Goal: Task Accomplishment & Management: Use online tool/utility

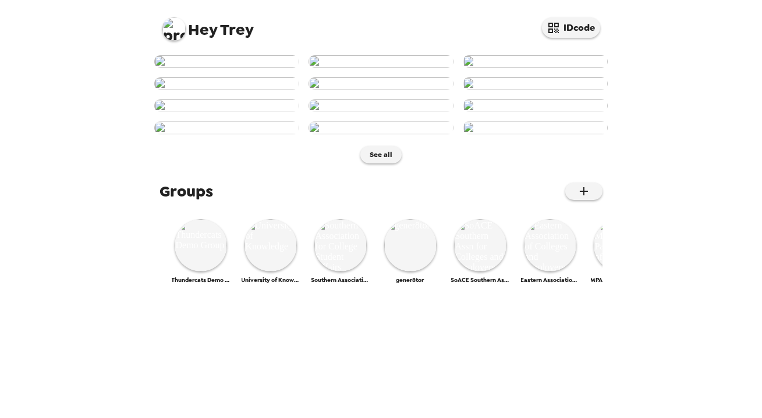
scroll to position [185, 0]
click at [180, 29] on img at bounding box center [173, 28] width 23 height 23
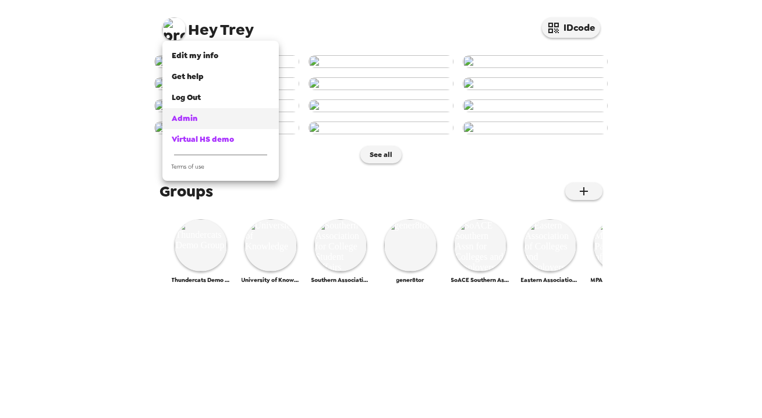
click at [204, 121] on div "Admin" at bounding box center [221, 119] width 98 height 12
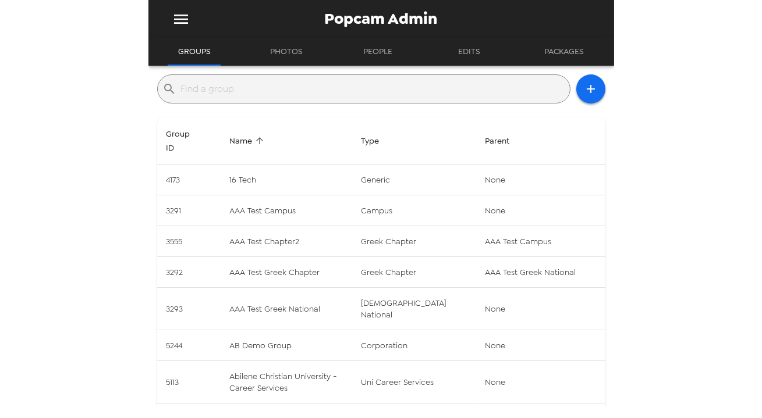
click at [344, 83] on input "text" at bounding box center [373, 89] width 384 height 19
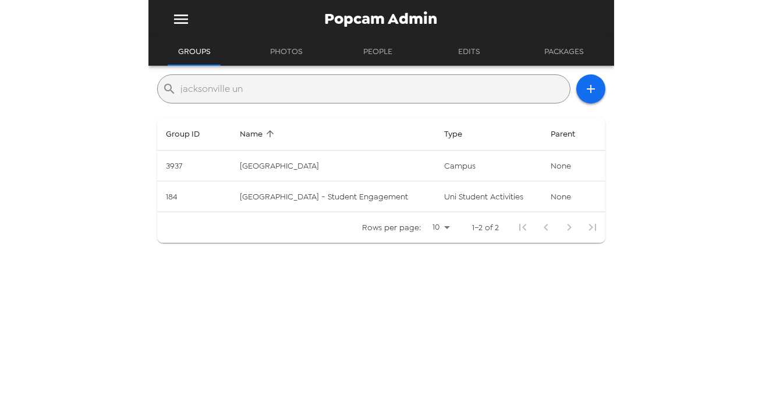
type input "jacksonville uni"
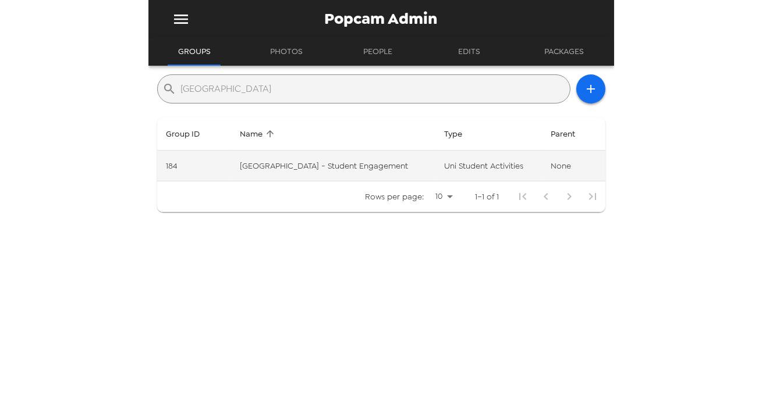
click at [352, 158] on td "Jacksonville University - Student Engagement" at bounding box center [332, 166] width 204 height 31
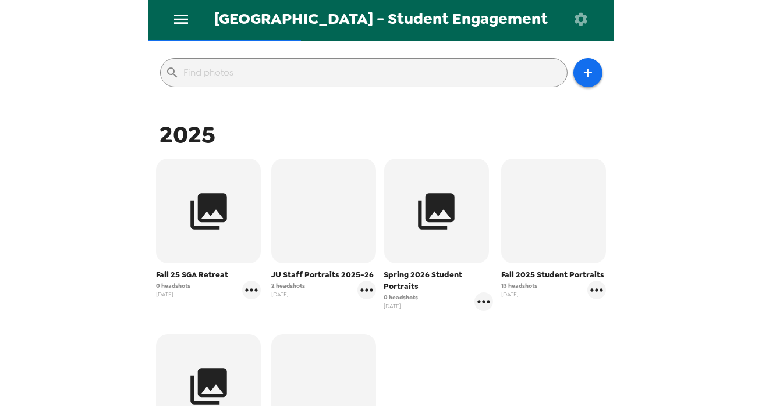
scroll to position [105, 0]
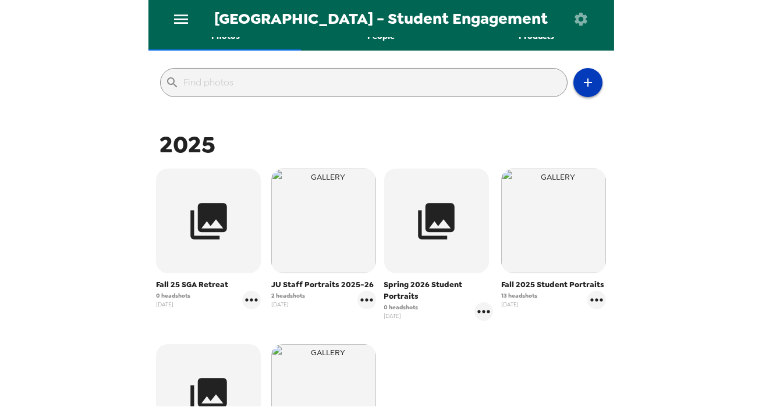
click at [581, 77] on icon "button" at bounding box center [588, 83] width 14 height 14
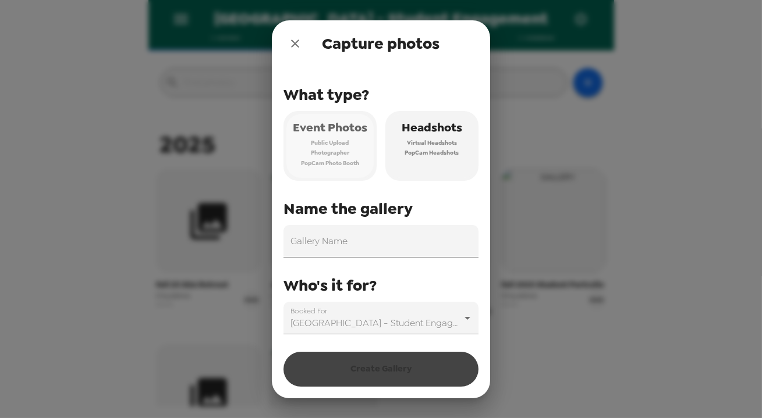
click at [320, 151] on span "Photographer" at bounding box center [330, 153] width 38 height 10
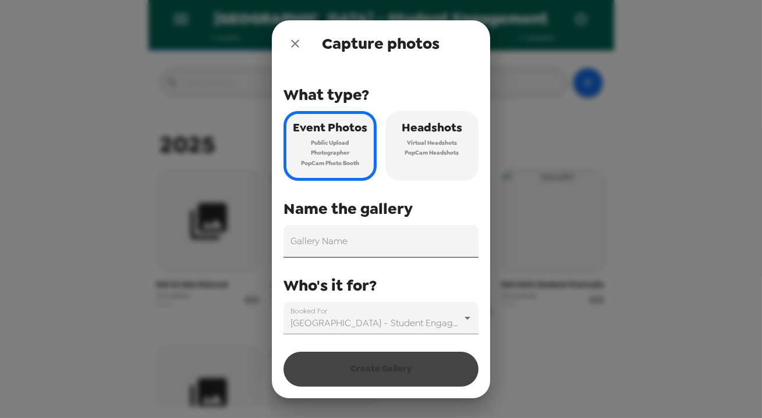
click at [372, 253] on input "Gallery Name" at bounding box center [380, 241] width 195 height 33
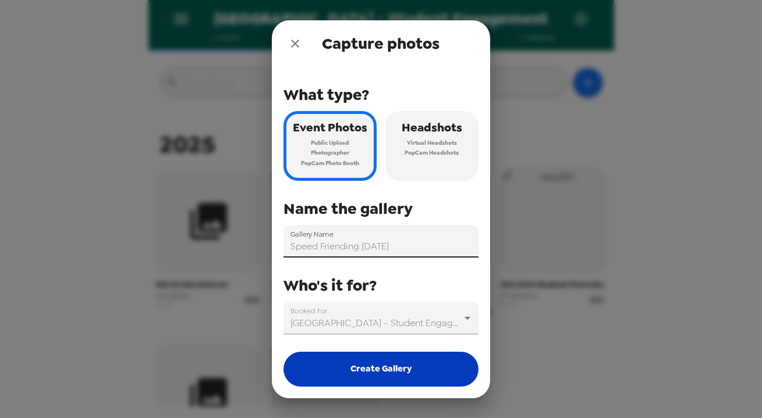
type input "Speed Friending [DATE]"
click at [393, 370] on button "Create Gallery" at bounding box center [380, 369] width 195 height 35
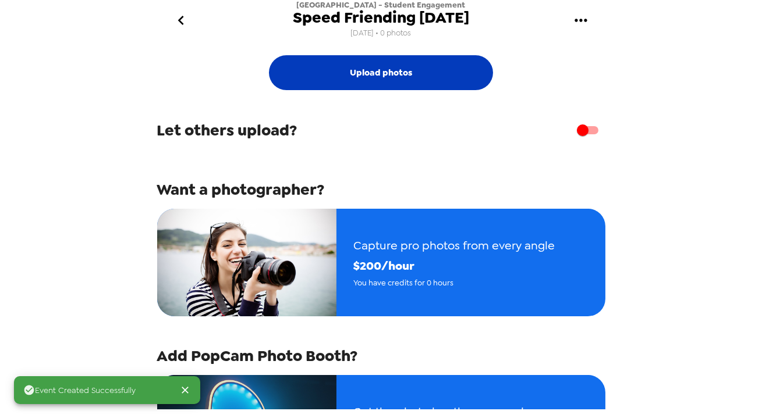
click at [383, 79] on button "Upload photos" at bounding box center [381, 72] width 224 height 35
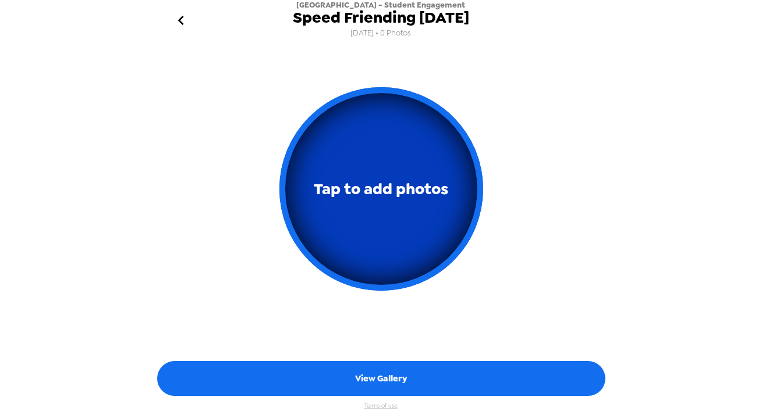
click at [378, 216] on button "Tap to add photos" at bounding box center [381, 189] width 204 height 204
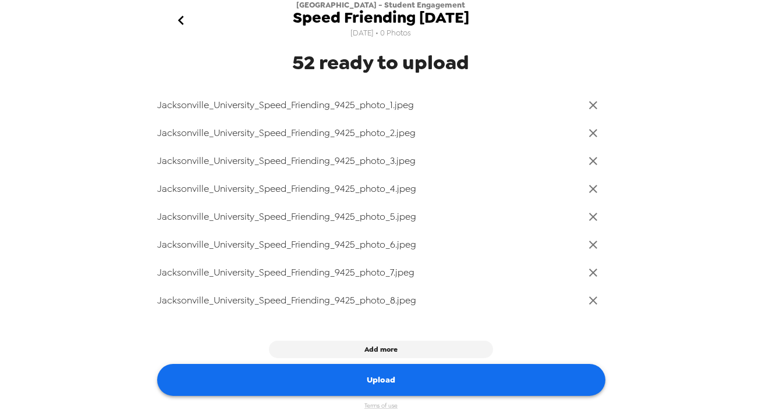
click at [396, 379] on button "Upload" at bounding box center [381, 380] width 448 height 32
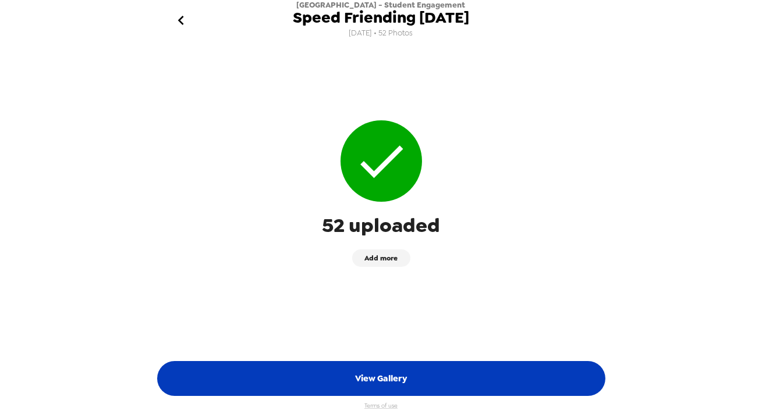
click at [403, 379] on button "View Gallery" at bounding box center [381, 378] width 448 height 35
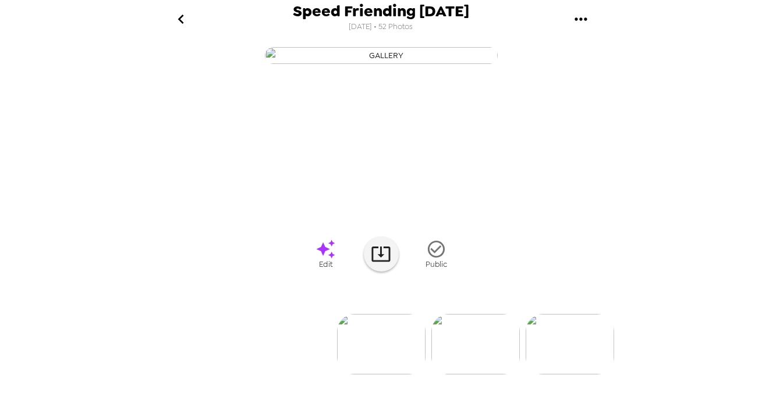
click at [580, 21] on icon "gallery menu" at bounding box center [580, 19] width 19 height 19
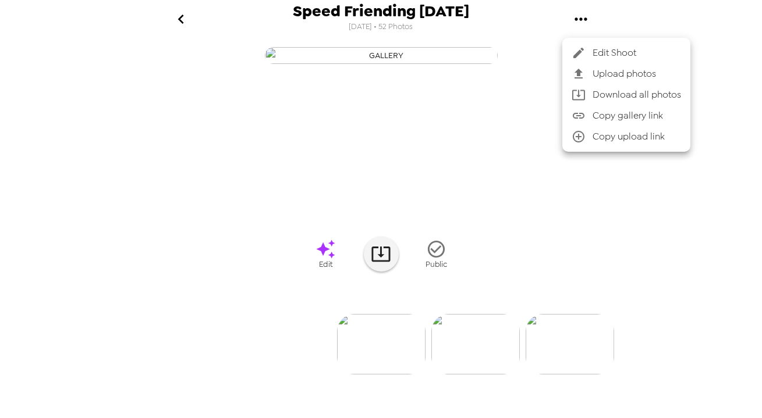
click at [625, 95] on span "Download all photos" at bounding box center [636, 95] width 88 height 14
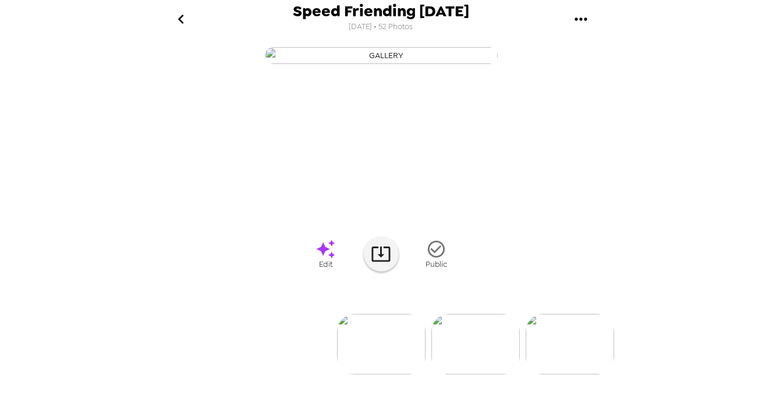
click at [718, 122] on div "Speed Friending 9/24/25 9/5/2025 • 52 Photos 0 photos waiting review Edit Public" at bounding box center [381, 209] width 762 height 418
click at [591, 18] on button "gallery menu" at bounding box center [581, 19] width 38 height 38
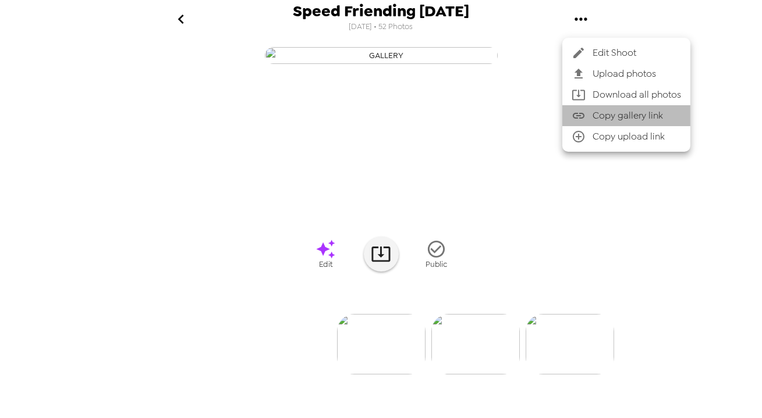
click at [628, 118] on span "Copy gallery link" at bounding box center [636, 116] width 88 height 14
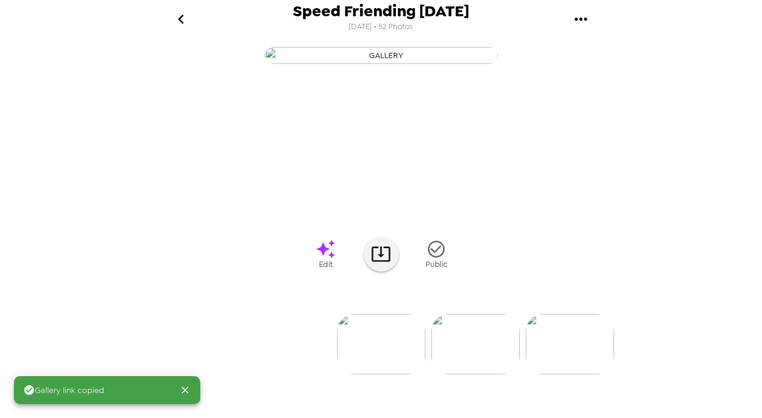
scroll to position [79, 0]
click at [184, 24] on icon "go back" at bounding box center [181, 19] width 19 height 19
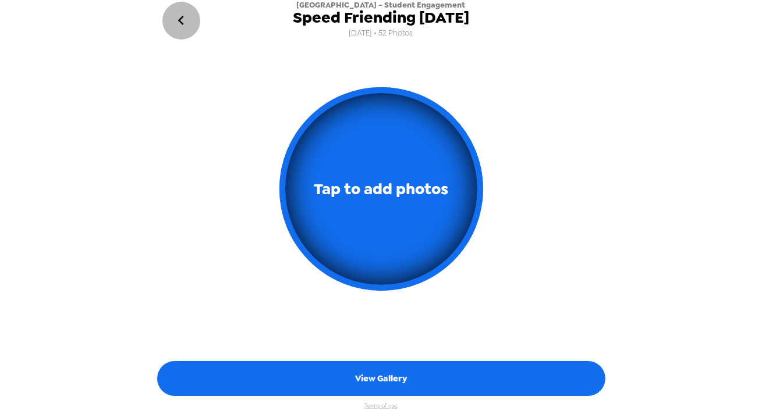
click at [176, 22] on icon "go back" at bounding box center [181, 20] width 19 height 19
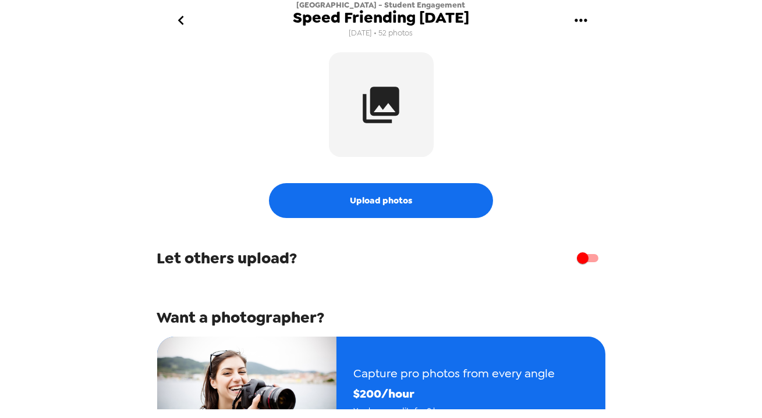
drag, startPoint x: 119, startPoint y: 111, endPoint x: 132, endPoint y: 106, distance: 13.4
click at [119, 110] on div "Jacksonville University - Student Engagement Speed Friending 9/24/25 9/5/25 • 5…" at bounding box center [381, 209] width 762 height 418
click at [568, 10] on button "gallery menu" at bounding box center [581, 21] width 38 height 38
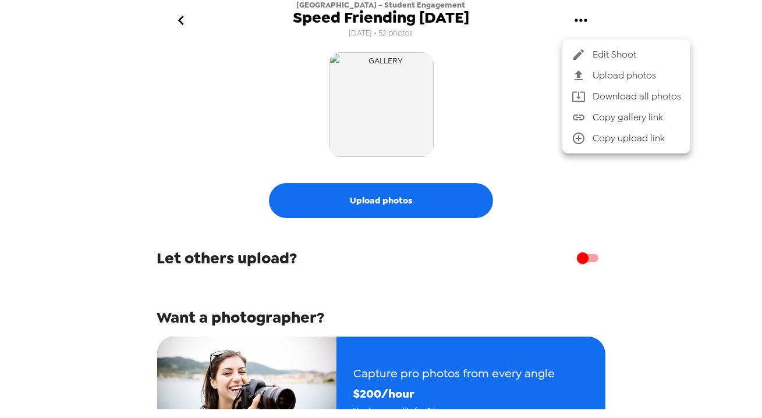
click at [637, 117] on span "Copy gallery link" at bounding box center [636, 118] width 88 height 14
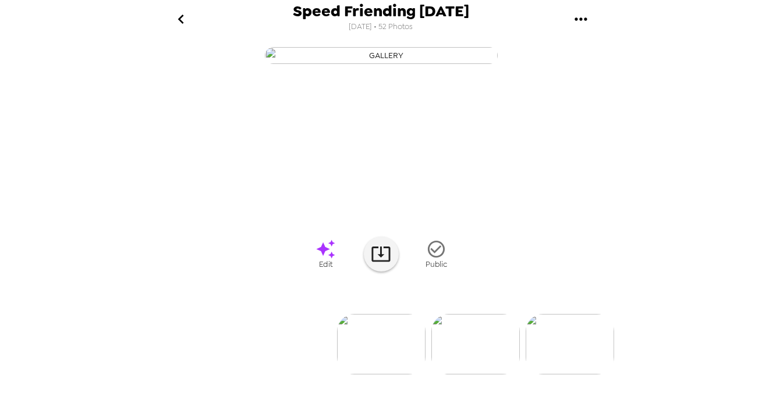
click at [579, 16] on icon "gallery menu" at bounding box center [580, 19] width 19 height 19
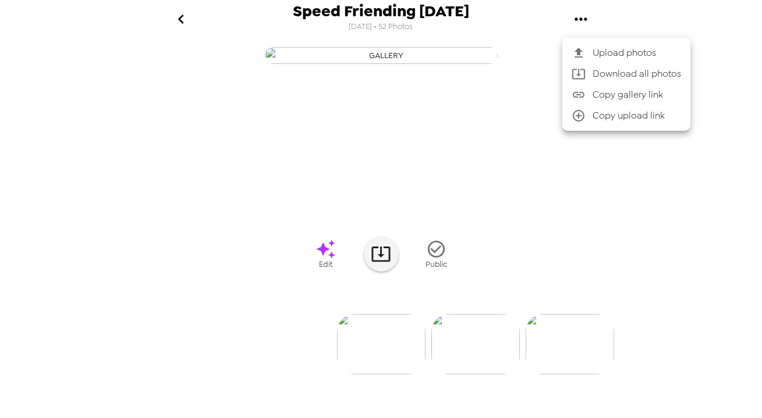
drag, startPoint x: 618, startPoint y: 52, endPoint x: 645, endPoint y: 19, distance: 41.8
click at [644, 18] on div "Upload photos Download all photos Copy gallery link Copy upload link" at bounding box center [381, 209] width 762 height 418
click at [655, 29] on div at bounding box center [381, 209] width 762 height 418
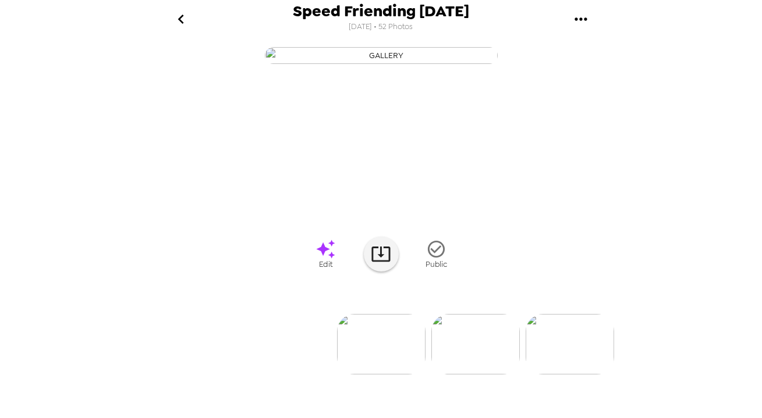
click at [578, 20] on icon "gallery menu" at bounding box center [580, 19] width 19 height 19
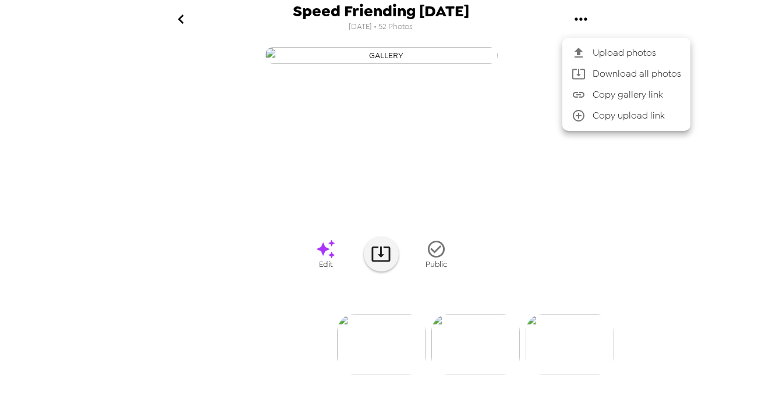
click at [539, 33] on div at bounding box center [381, 209] width 762 height 418
